Goal: Transaction & Acquisition: Download file/media

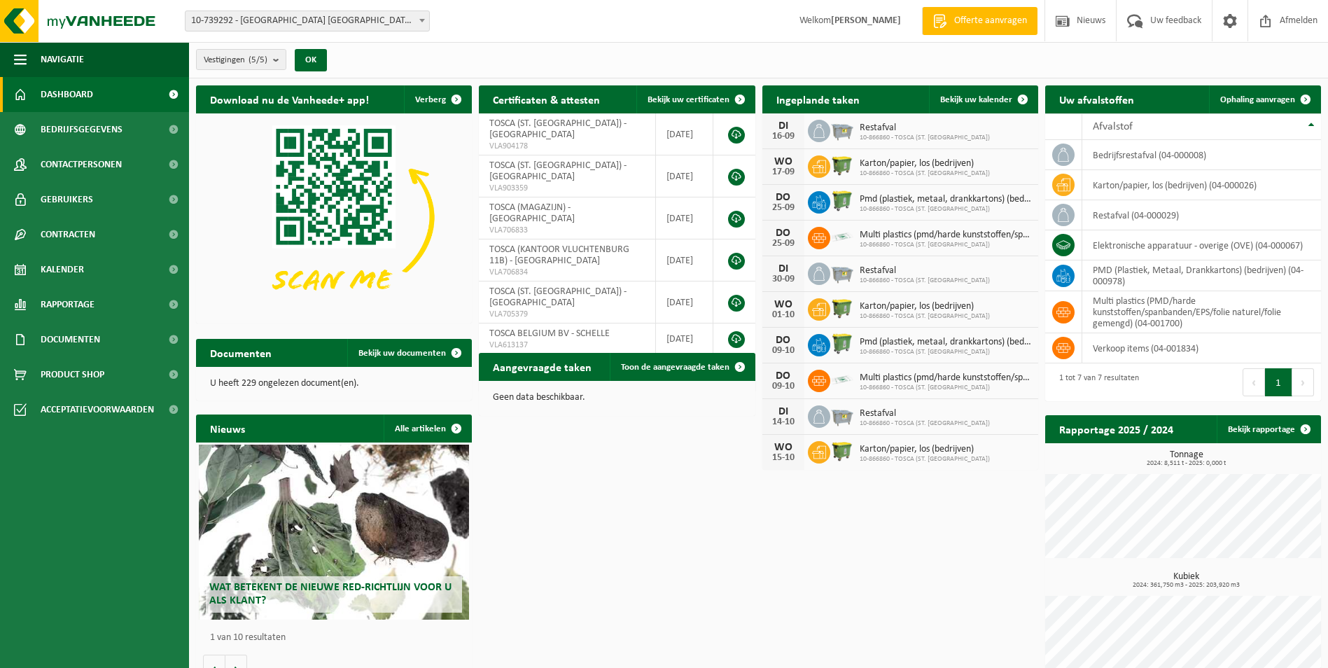
click at [679, 537] on div "Download nu de Vanheede+ app! Verberg Certificaten & attesten Bekijk uw certifi…" at bounding box center [759, 386] width 1132 height 616
click at [384, 15] on span "10-739292 - [GEOGRAPHIC_DATA] [GEOGRAPHIC_DATA] BV - [GEOGRAPHIC_DATA]" at bounding box center [308, 21] width 244 height 20
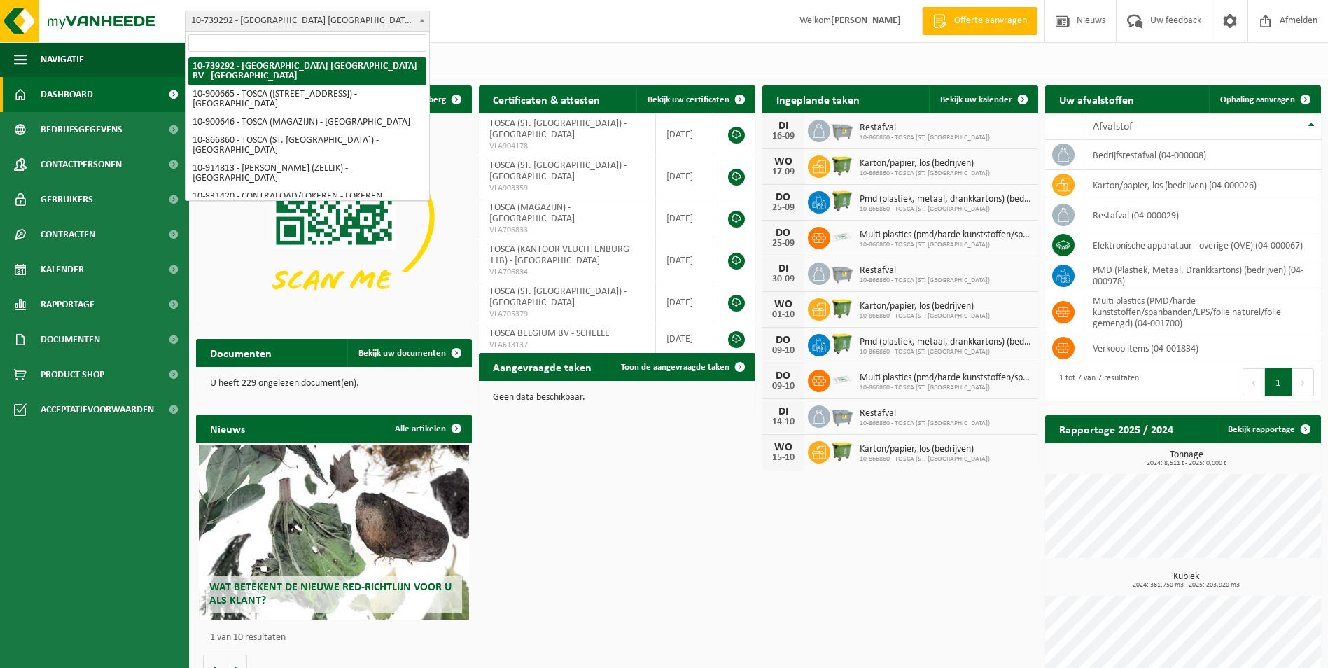
click at [519, 28] on div "Vestiging: 10-739292 - TOSCA BELGIUM BV - SCHELLE 10-900665 - TOSCA (KANTOOR VL…" at bounding box center [664, 21] width 1328 height 43
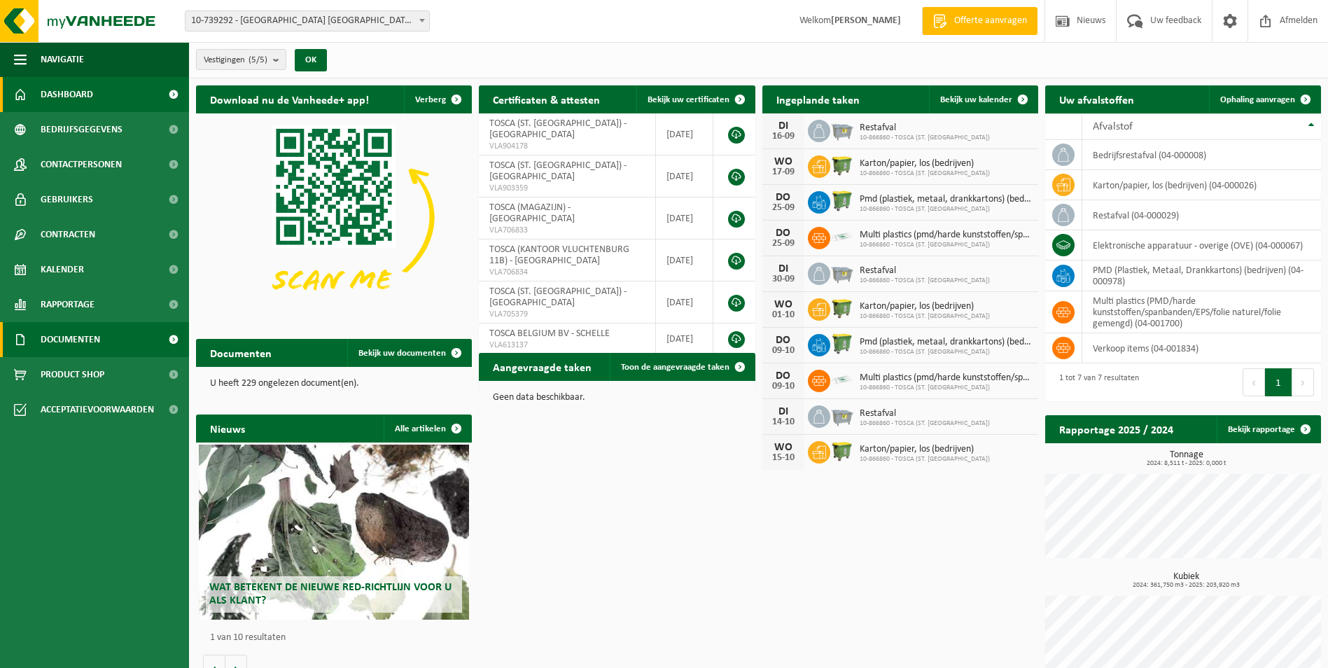
click at [85, 339] on span "Documenten" at bounding box center [71, 339] width 60 height 35
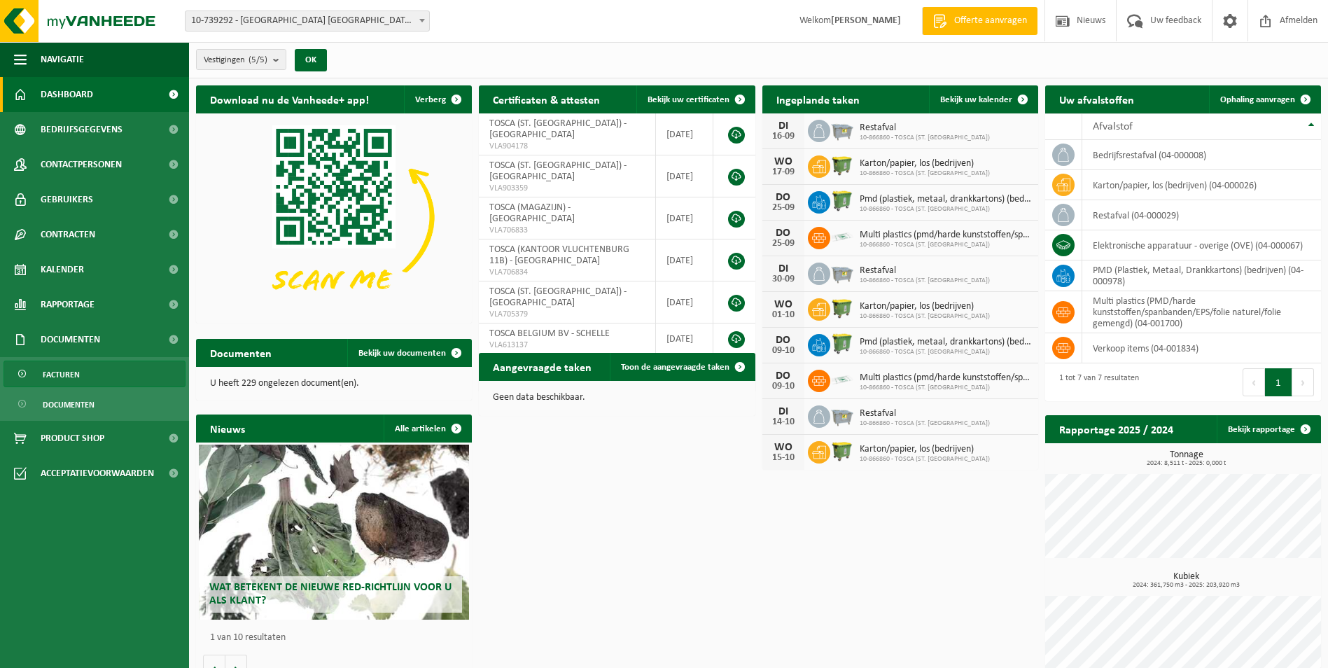
click at [76, 370] on span "Facturen" at bounding box center [61, 374] width 37 height 27
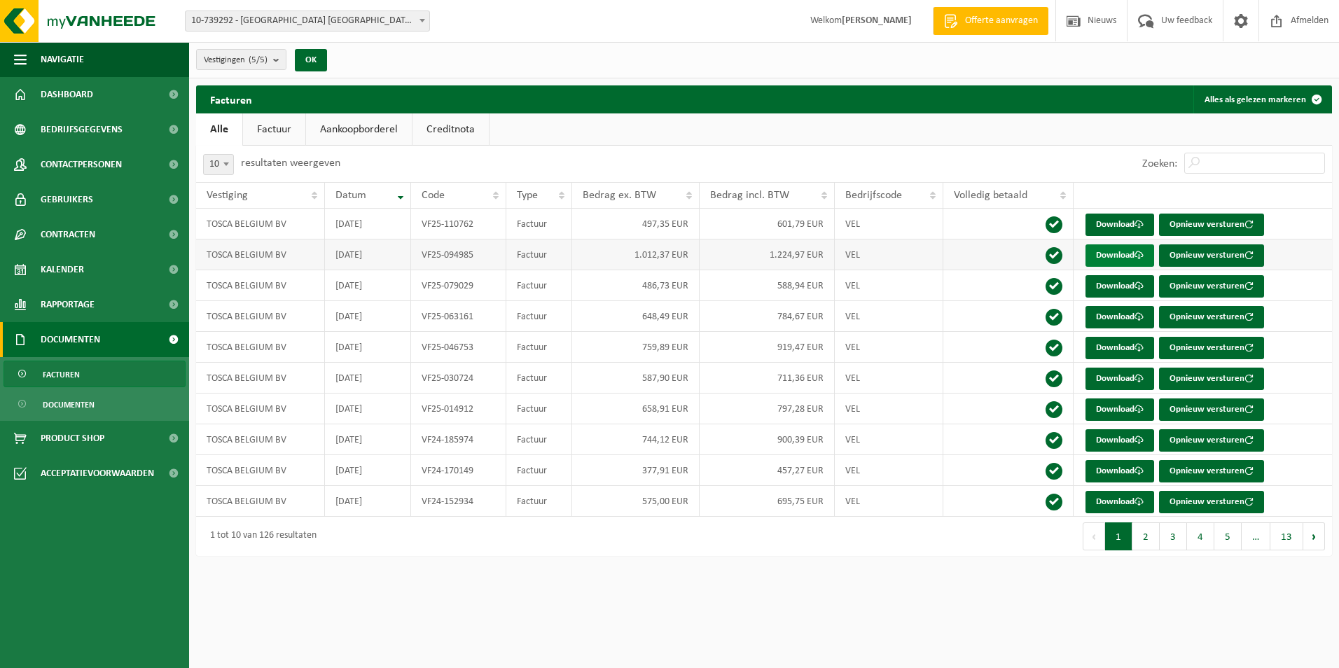
click at [1134, 251] on link "Download" at bounding box center [1119, 255] width 69 height 22
click at [978, 264] on td at bounding box center [1008, 254] width 130 height 31
click at [1122, 225] on link "Download" at bounding box center [1119, 225] width 69 height 22
click at [899, 89] on div "Facturen Alles als gelezen markeren" at bounding box center [764, 99] width 1136 height 28
click at [1275, 21] on span at bounding box center [1276, 20] width 21 height 41
